Goal: Use online tool/utility

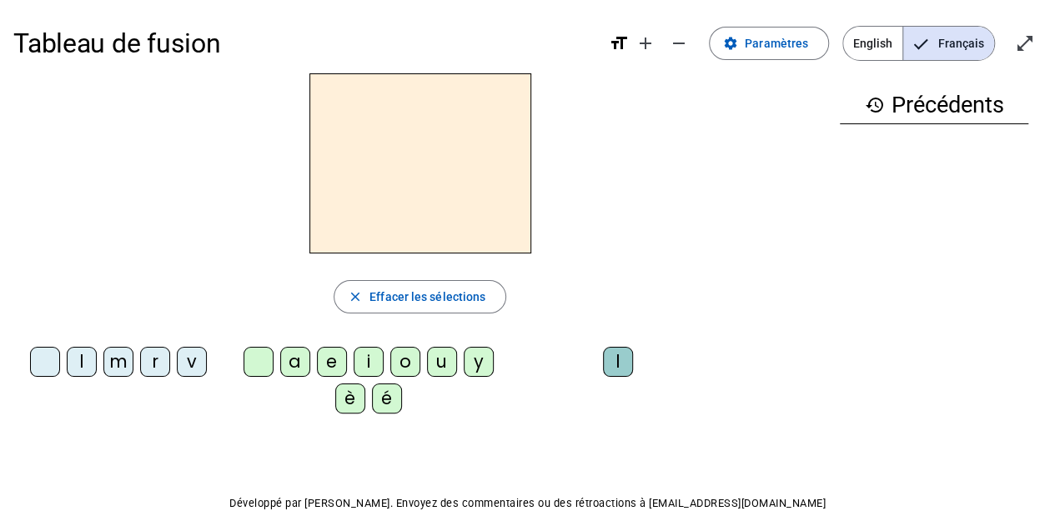
click at [407, 145] on h2 at bounding box center [421, 163] width 222 height 180
click at [87, 363] on div "l" at bounding box center [82, 362] width 30 height 30
click at [297, 355] on div "a" at bounding box center [295, 362] width 30 height 30
click at [623, 361] on div "l" at bounding box center [618, 362] width 30 height 30
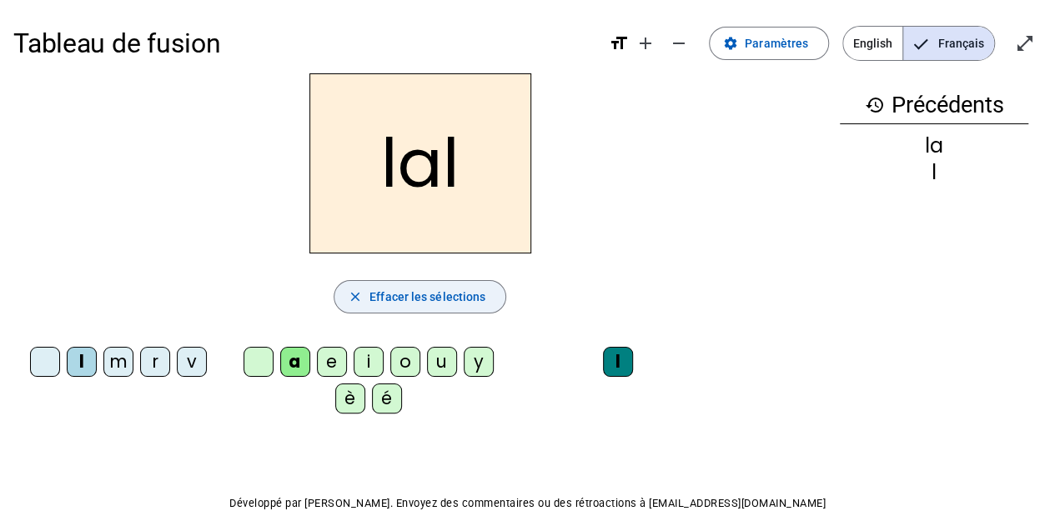
click at [451, 300] on span "Effacer les sélections" at bounding box center [428, 297] width 116 height 20
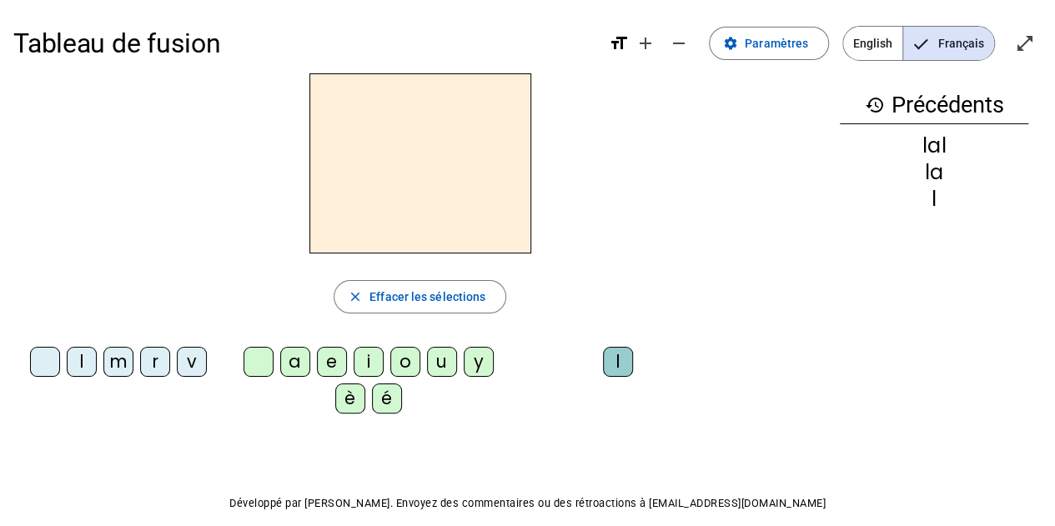
click at [936, 199] on div "l" at bounding box center [934, 199] width 189 height 20
click at [444, 305] on span "Effacer les sélections" at bounding box center [428, 297] width 116 height 20
click at [870, 98] on mat-icon "history" at bounding box center [875, 105] width 20 height 20
click at [688, 38] on mat-icon "remove" at bounding box center [679, 43] width 20 height 20
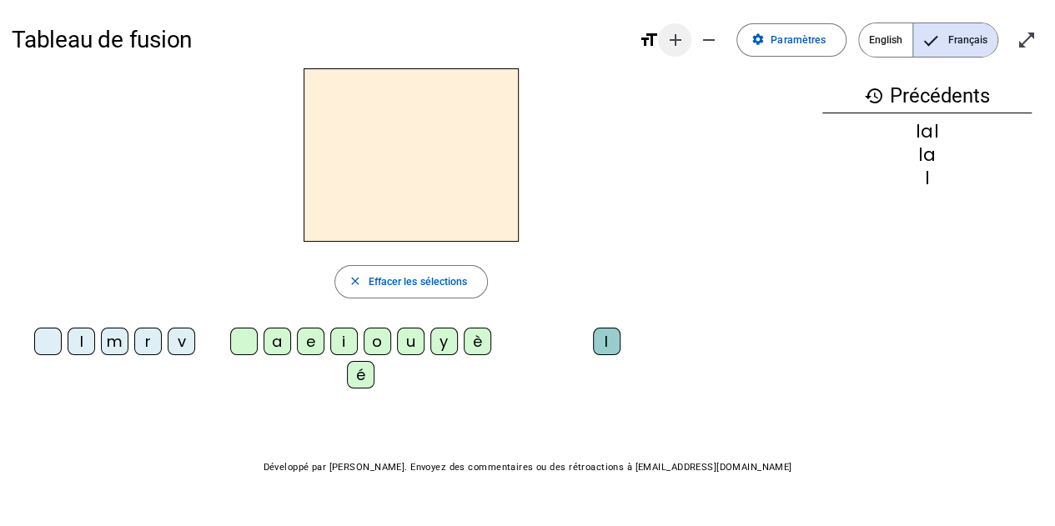
click at [677, 41] on mat-icon "add" at bounding box center [675, 40] width 20 height 20
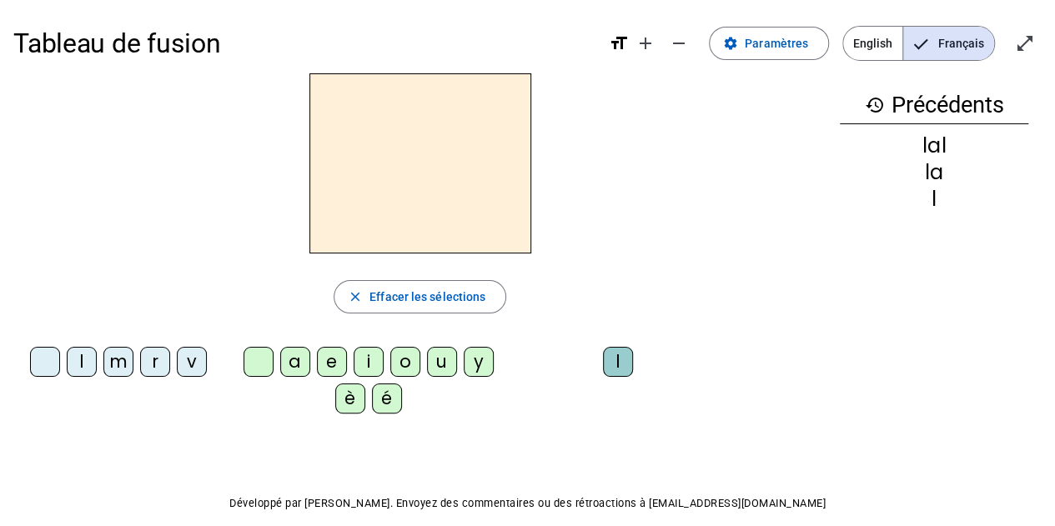
click at [914, 149] on div "lal" at bounding box center [934, 146] width 189 height 20
drag, startPoint x: 934, startPoint y: 196, endPoint x: 898, endPoint y: 173, distance: 43.5
click at [898, 174] on div "lal la l" at bounding box center [934, 172] width 189 height 73
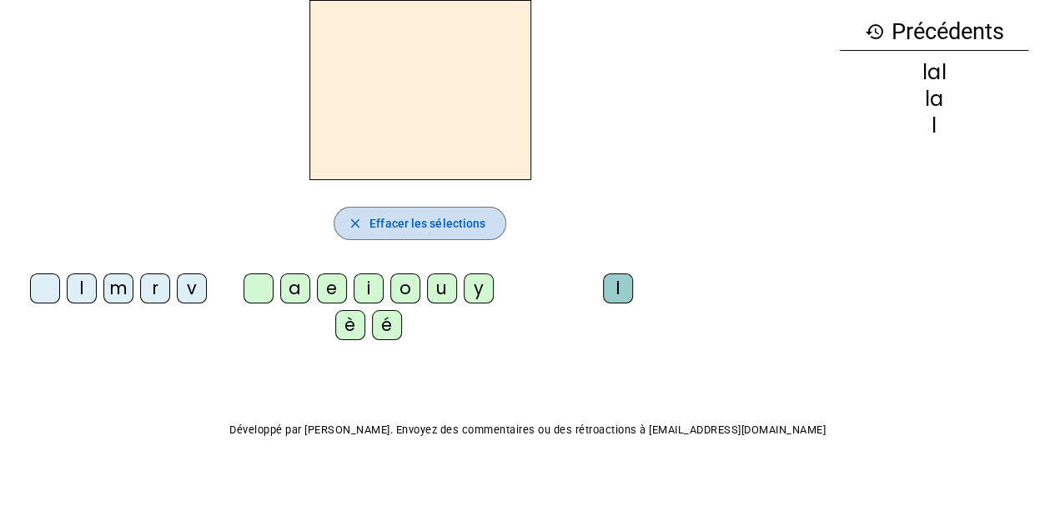
click at [355, 220] on mat-icon "close" at bounding box center [355, 223] width 15 height 15
click at [117, 281] on div "m" at bounding box center [118, 289] width 30 height 30
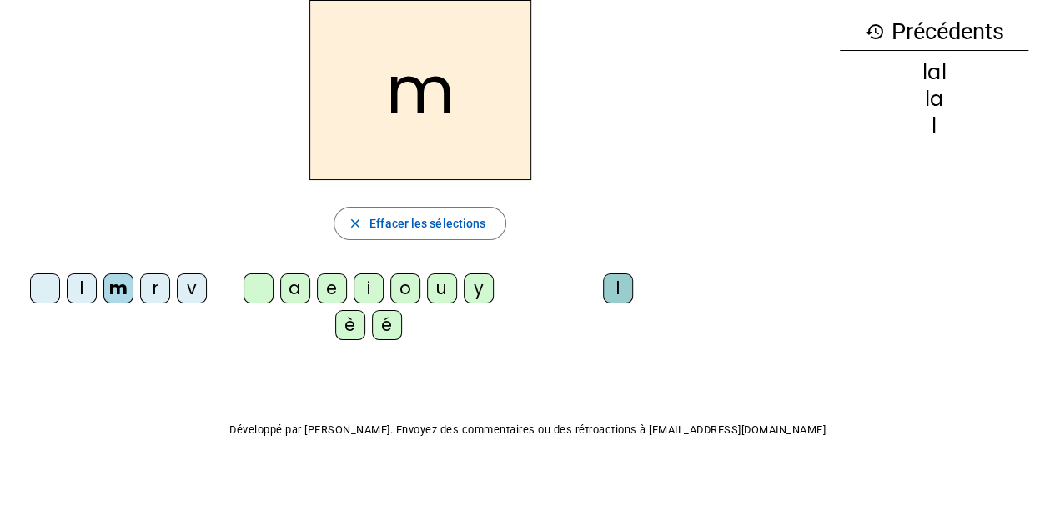
click at [287, 290] on div "a" at bounding box center [295, 289] width 30 height 30
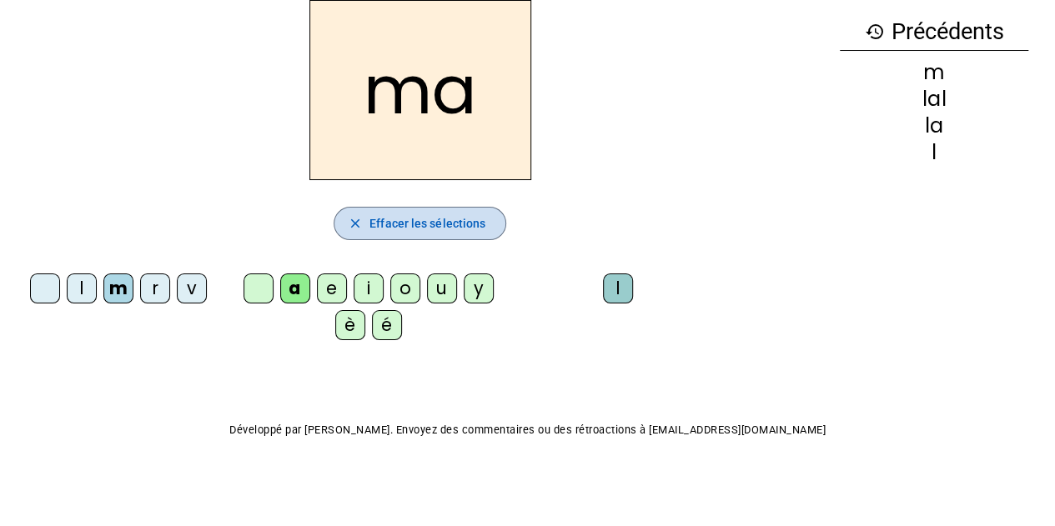
click at [424, 224] on span "Effacer les sélections" at bounding box center [428, 224] width 116 height 20
